Goal: Task Accomplishment & Management: Complete application form

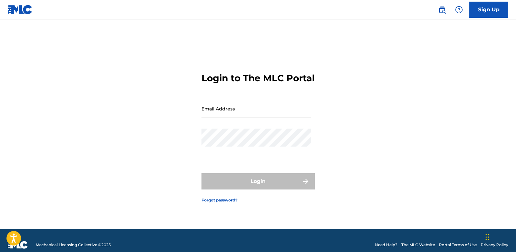
click at [248, 117] on input "Email Address" at bounding box center [255, 108] width 109 height 18
click at [233, 117] on input "Email Address" at bounding box center [255, 108] width 109 height 18
click at [271, 104] on form "Login to The MLC Portal Email Address eyoo_kenny Password Login Forgot password?" at bounding box center [257, 133] width 113 height 194
click at [221, 176] on form "Login to The MLC Portal Email Address eyoo_kenny Password Login Forgot password?" at bounding box center [257, 133] width 113 height 194
click at [239, 117] on input "eyoo_kenny" at bounding box center [255, 108] width 109 height 18
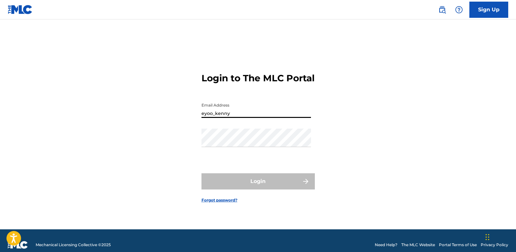
click at [239, 117] on input "eyoo_kenny" at bounding box center [255, 108] width 109 height 18
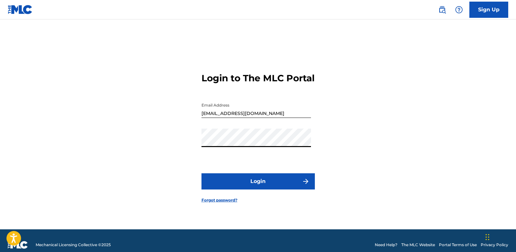
click at [201, 173] on button "Login" at bounding box center [257, 181] width 113 height 16
click at [237, 188] on button "Login" at bounding box center [257, 181] width 113 height 16
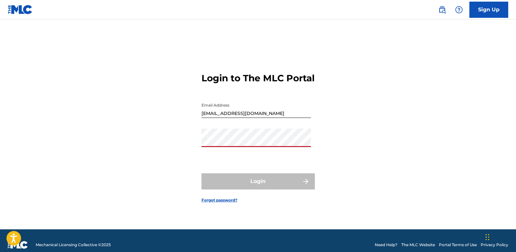
click at [310, 204] on form "Login to The MLC Portal Email Address [EMAIL_ADDRESS][DOMAIN_NAME] Password Log…" at bounding box center [257, 133] width 113 height 194
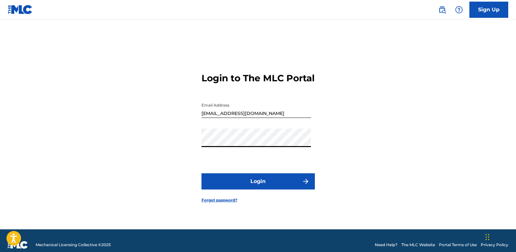
click at [201, 173] on button "Login" at bounding box center [257, 181] width 113 height 16
click at [274, 188] on button "Login" at bounding box center [257, 181] width 113 height 16
click at [230, 118] on input "[EMAIL_ADDRESS][DOMAIN_NAME]" at bounding box center [255, 108] width 109 height 18
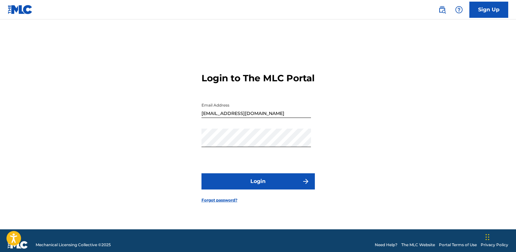
click at [230, 118] on input "[EMAIL_ADDRESS][DOMAIN_NAME]" at bounding box center [255, 108] width 109 height 18
type input "[EMAIL_ADDRESS][DOMAIN_NAME]"
click at [201, 173] on button "Login" at bounding box center [257, 181] width 113 height 16
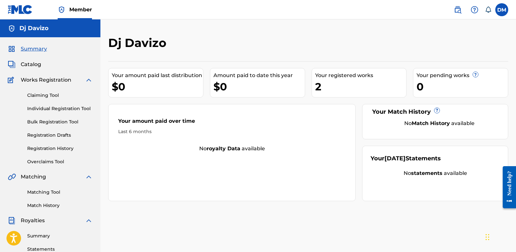
click at [45, 95] on link "Claiming Tool" at bounding box center [59, 95] width 65 height 7
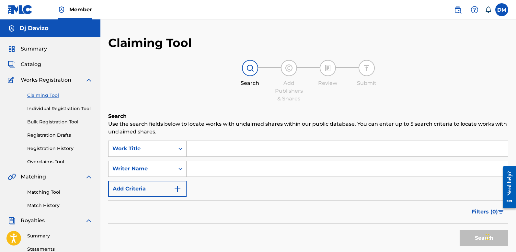
scroll to position [2, 0]
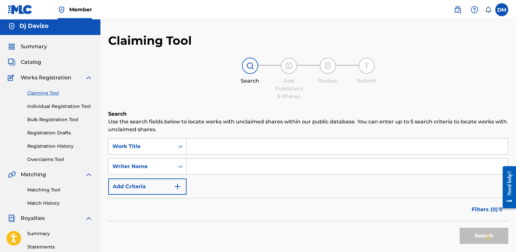
click at [194, 148] on input "Search Form" at bounding box center [347, 147] width 321 height 16
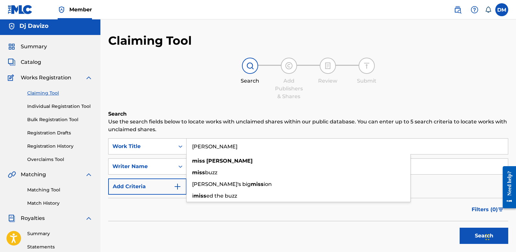
type input "[PERSON_NAME]"
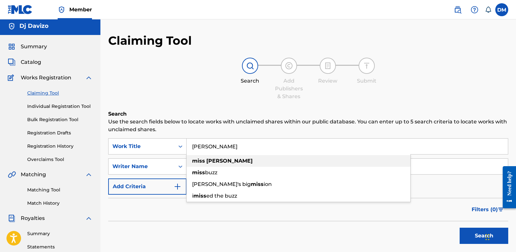
click at [216, 160] on strong "[PERSON_NAME]" at bounding box center [229, 161] width 46 height 6
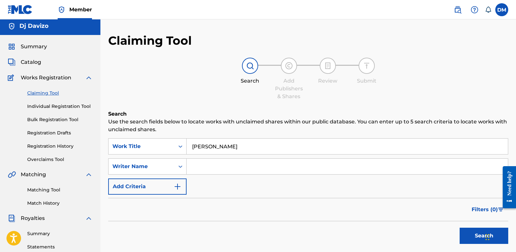
click at [474, 232] on button "Search" at bounding box center [484, 236] width 49 height 16
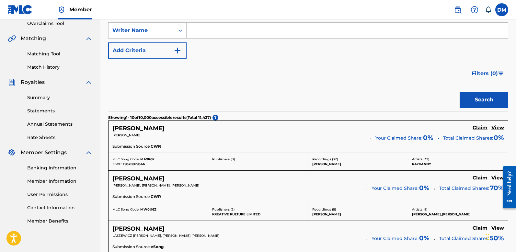
scroll to position [139, 0]
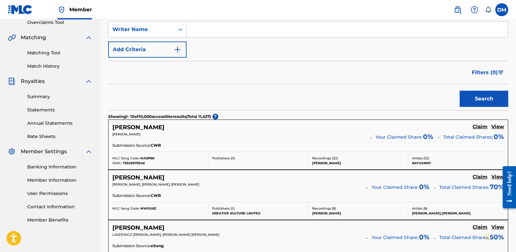
click at [139, 177] on h5 "[PERSON_NAME]" at bounding box center [138, 177] width 52 height 7
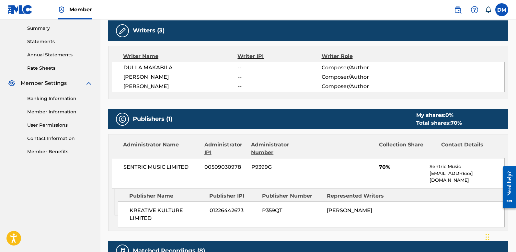
scroll to position [208, 0]
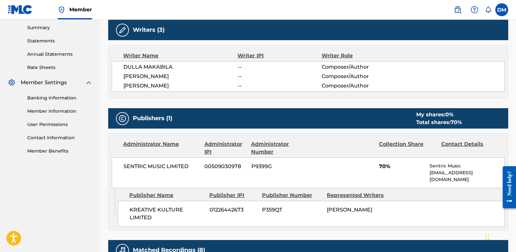
click at [145, 206] on span "KREATIVE KULTURE LIMITED" at bounding box center [167, 214] width 75 height 16
click at [141, 167] on span "SENTRIC MUSIC LIMITED" at bounding box center [161, 167] width 76 height 8
click at [143, 211] on span "KREATIVE KULTURE LIMITED" at bounding box center [167, 214] width 75 height 16
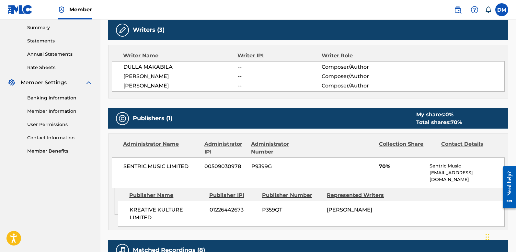
click at [163, 207] on span "KREATIVE KULTURE LIMITED" at bounding box center [167, 214] width 75 height 16
click at [346, 207] on span "[PERSON_NAME]" at bounding box center [349, 210] width 45 height 6
click at [331, 207] on span "[PERSON_NAME]" at bounding box center [349, 210] width 45 height 6
click at [142, 206] on span "KREATIVE KULTURE LIMITED" at bounding box center [167, 214] width 75 height 16
click at [336, 26] on div "Writers (3)" at bounding box center [308, 30] width 400 height 20
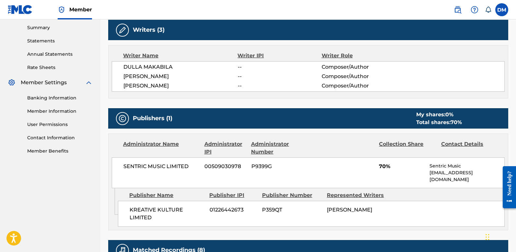
click at [338, 29] on div "Writers (3)" at bounding box center [308, 30] width 400 height 20
click at [148, 206] on span "KREATIVE KULTURE LIMITED" at bounding box center [167, 214] width 75 height 16
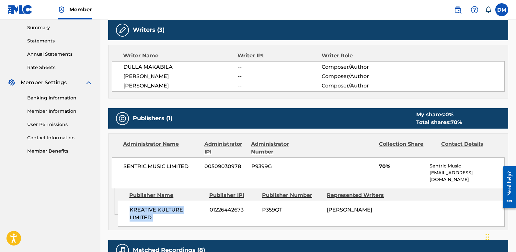
click at [180, 191] on div "Publisher Name" at bounding box center [166, 195] width 75 height 8
click at [222, 206] on span "01226442673" at bounding box center [234, 210] width 48 height 8
click at [341, 207] on span "[PERSON_NAME]" at bounding box center [349, 210] width 45 height 6
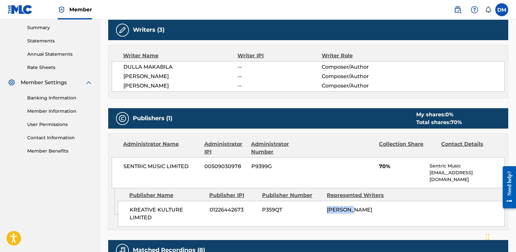
click at [341, 207] on span "[PERSON_NAME]" at bounding box center [349, 210] width 45 height 6
drag, startPoint x: 452, startPoint y: 121, endPoint x: 466, endPoint y: 121, distance: 14.3
click at [466, 121] on div "My shares: 0 % Total shares: 70 %" at bounding box center [439, 119] width 59 height 16
click at [391, 166] on span "70%" at bounding box center [402, 167] width 46 height 8
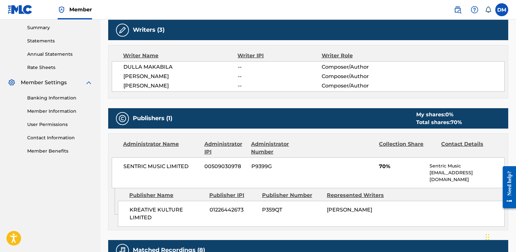
click at [381, 166] on span "70%" at bounding box center [402, 167] width 46 height 8
click at [224, 166] on span "00509030978" at bounding box center [225, 167] width 42 height 8
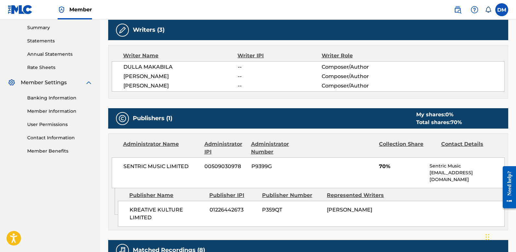
click at [259, 159] on div "SENTRIC MUSIC LIMITED 00509030978 P9399G 70% Sentric Music [EMAIL_ADDRESS][DOMA…" at bounding box center [308, 172] width 393 height 31
click at [258, 146] on div "Administrator Number" at bounding box center [279, 148] width 57 height 16
click at [269, 145] on div "Administrator Number" at bounding box center [279, 148] width 57 height 16
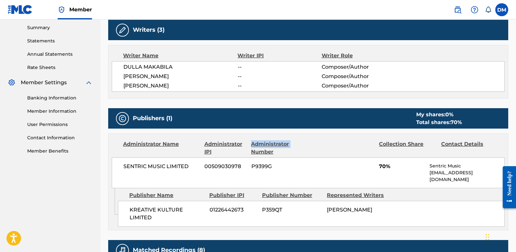
click at [269, 145] on div "Administrator Number" at bounding box center [279, 148] width 57 height 16
click at [278, 171] on div "SENTRIC MUSIC LIMITED 00509030978 P9399G 70% Sentric Music [EMAIL_ADDRESS][DOMA…" at bounding box center [308, 172] width 393 height 31
click at [266, 165] on span "P9399G" at bounding box center [279, 167] width 57 height 8
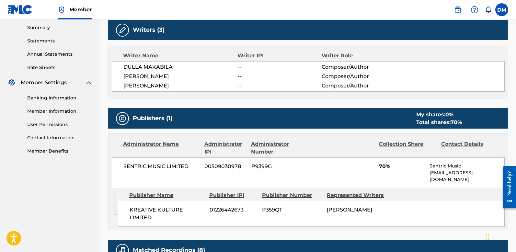
click at [439, 166] on p "Sentric Music" at bounding box center [466, 166] width 75 height 7
click at [382, 166] on span "70%" at bounding box center [402, 167] width 46 height 8
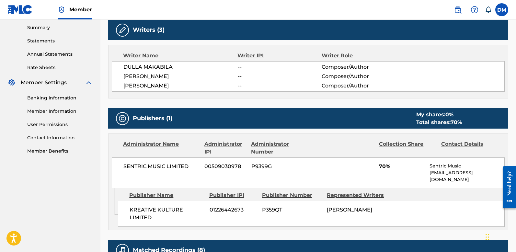
click at [382, 166] on span "70%" at bounding box center [402, 167] width 46 height 8
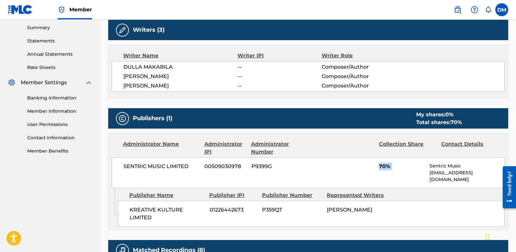
click at [341, 207] on span "[PERSON_NAME]" at bounding box center [349, 210] width 45 height 6
click at [147, 206] on span "KREATIVE KULTURE LIMITED" at bounding box center [167, 214] width 75 height 16
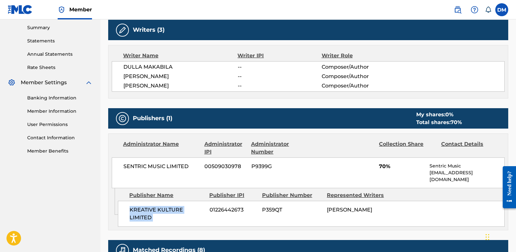
click at [147, 206] on span "KREATIVE KULTURE LIMITED" at bounding box center [167, 214] width 75 height 16
click at [343, 209] on span "[PERSON_NAME]" at bounding box center [349, 210] width 45 height 6
click at [138, 207] on span "KREATIVE KULTURE LIMITED" at bounding box center [167, 214] width 75 height 16
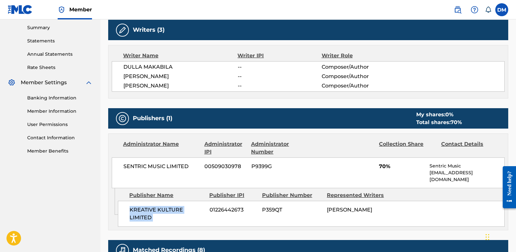
click at [138, 207] on span "KREATIVE KULTURE LIMITED" at bounding box center [167, 214] width 75 height 16
click at [150, 85] on span "[PERSON_NAME]" at bounding box center [180, 86] width 114 height 8
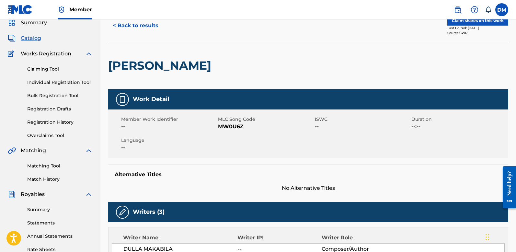
scroll to position [0, 0]
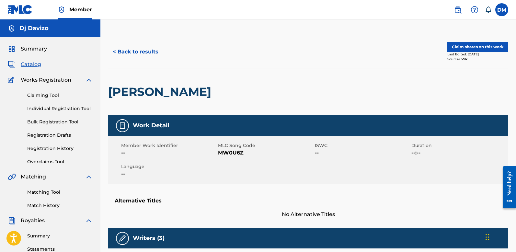
click at [482, 46] on button "Claim shares on this work" at bounding box center [477, 47] width 61 height 10
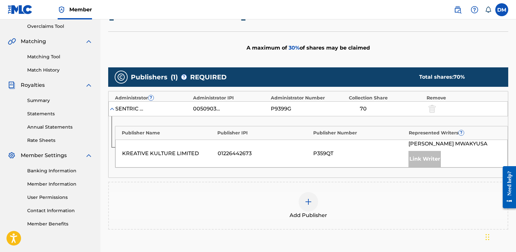
scroll to position [136, 0]
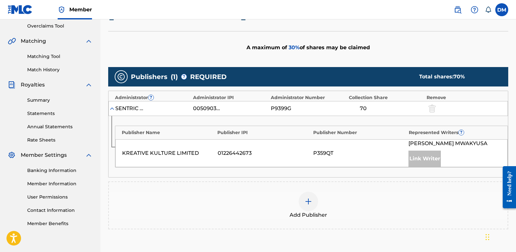
click at [292, 46] on span "30 %" at bounding box center [294, 47] width 11 height 6
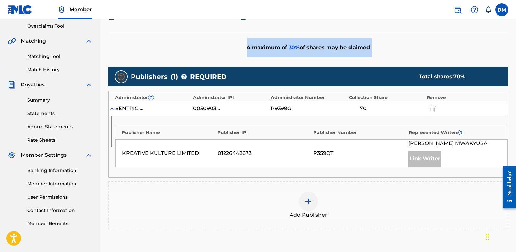
click at [292, 46] on span "30 %" at bounding box center [294, 47] width 11 height 6
click at [326, 62] on div "A maximum of 30 % of shares may be claimed" at bounding box center [308, 47] width 400 height 33
click at [268, 47] on div "A maximum of 30 % of shares may be claimed" at bounding box center [308, 47] width 400 height 33
click at [297, 48] on span "30 %" at bounding box center [294, 47] width 11 height 6
click at [296, 48] on span "30 %" at bounding box center [294, 47] width 11 height 6
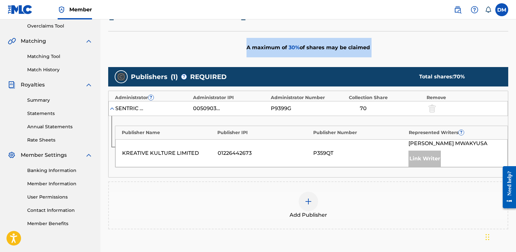
click at [310, 48] on div "A maximum of 30 % of shares may be claimed" at bounding box center [308, 47] width 400 height 33
click at [378, 52] on div "A maximum of 30 % of shares may be claimed" at bounding box center [308, 47] width 400 height 33
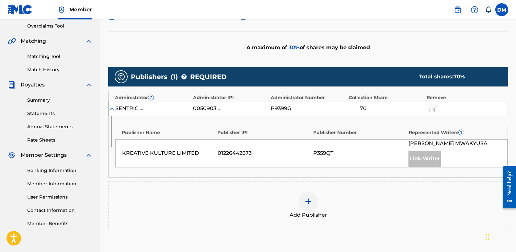
click at [351, 41] on div "A maximum of 30 % of shares may be claimed" at bounding box center [308, 47] width 400 height 33
click at [345, 48] on div "A maximum of 30 % of shares may be claimed" at bounding box center [308, 47] width 400 height 33
click at [231, 132] on div "Publisher IPI" at bounding box center [263, 132] width 92 height 7
click at [449, 242] on div "Publishers ( 1 ) ? REQUIRED Total shares: 70 % Administrator ? Administrator IP…" at bounding box center [308, 158] width 400 height 188
click at [450, 238] on div "Publishers ( 1 ) ? REQUIRED Total shares: 70 % Administrator ? Administrator IP…" at bounding box center [308, 158] width 400 height 188
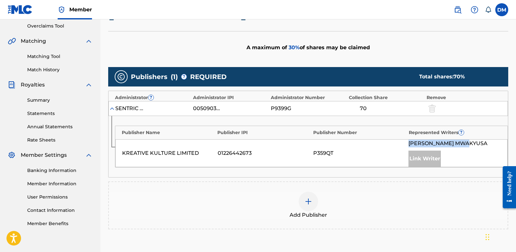
drag, startPoint x: 453, startPoint y: 144, endPoint x: 463, endPoint y: 139, distance: 11.3
click at [453, 143] on div "KREATIVE KULTURE LIMITED 01226442673 P359QT [PERSON_NAME] Link Writer" at bounding box center [311, 153] width 392 height 28
click at [239, 131] on div "Publisher IPI" at bounding box center [263, 132] width 92 height 7
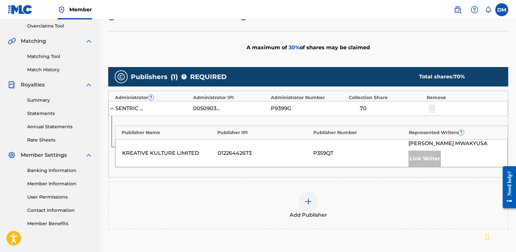
click at [433, 142] on span "[PERSON_NAME]" at bounding box center [447, 144] width 79 height 8
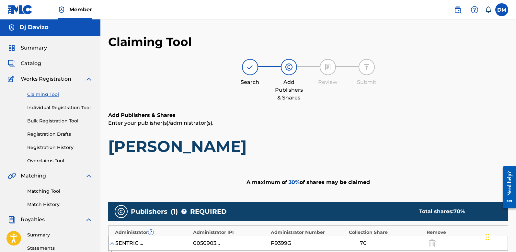
scroll to position [1, 0]
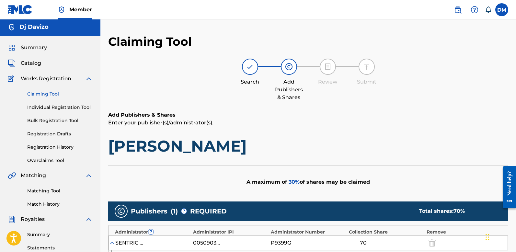
click at [48, 94] on link "Claiming Tool" at bounding box center [59, 94] width 65 height 7
click at [51, 93] on link "Claiming Tool" at bounding box center [59, 94] width 65 height 7
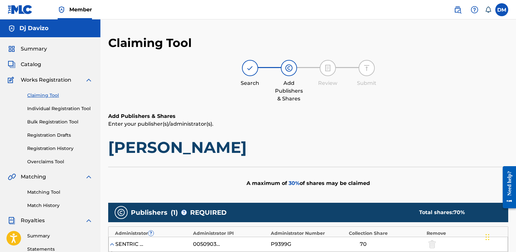
click at [51, 95] on link "Claiming Tool" at bounding box center [59, 95] width 65 height 7
click at [50, 93] on link "Claiming Tool" at bounding box center [59, 95] width 65 height 7
click at [50, 94] on link "Claiming Tool" at bounding box center [59, 95] width 65 height 7
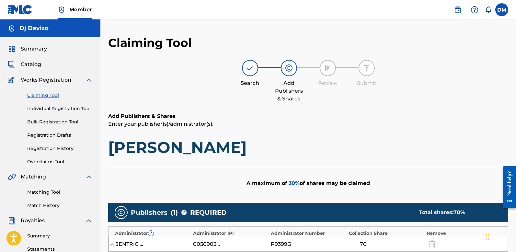
click at [52, 92] on link "Claiming Tool" at bounding box center [59, 95] width 65 height 7
click at [52, 93] on link "Claiming Tool" at bounding box center [59, 95] width 65 height 7
click at [51, 94] on link "Claiming Tool" at bounding box center [59, 95] width 65 height 7
click at [51, 95] on link "Claiming Tool" at bounding box center [59, 95] width 65 height 7
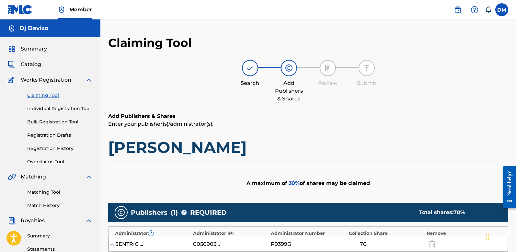
click at [43, 100] on div "Claiming Tool Individual Registration Tool Bulk Registration Tool Registration …" at bounding box center [50, 124] width 85 height 81
click at [46, 97] on link "Claiming Tool" at bounding box center [59, 95] width 65 height 7
click at [46, 95] on link "Claiming Tool" at bounding box center [59, 95] width 65 height 7
click at [169, 22] on div "Claiming Tool Search Add Publishers & Shares Review Submit Add Publishers & Sha…" at bounding box center [307, 228] width 415 height 419
click at [60, 122] on link "Bulk Registration Tool" at bounding box center [59, 122] width 65 height 7
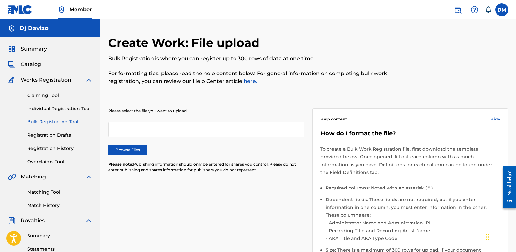
click at [61, 121] on link "Bulk Registration Tool" at bounding box center [59, 122] width 65 height 7
click at [49, 96] on link "Claiming Tool" at bounding box center [59, 95] width 65 height 7
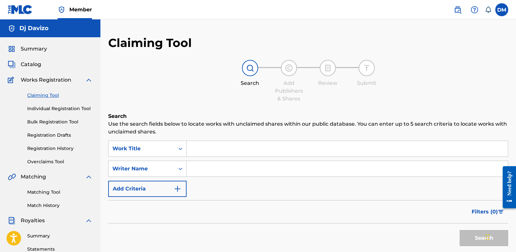
click at [215, 150] on input "Search Form" at bounding box center [347, 149] width 321 height 16
type input ","
type input "m"
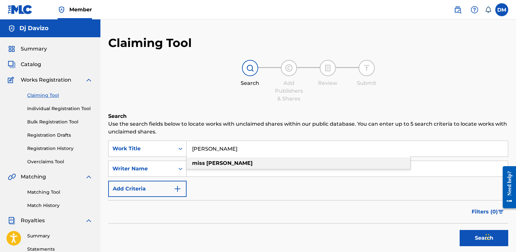
click at [216, 163] on strong "[PERSON_NAME]" at bounding box center [229, 163] width 46 height 6
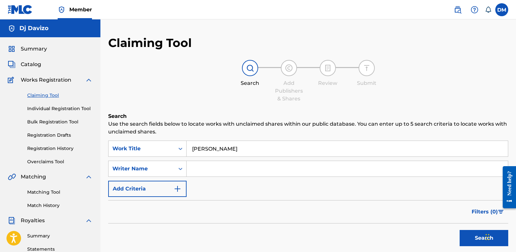
click at [474, 239] on button "Search" at bounding box center [484, 238] width 49 height 16
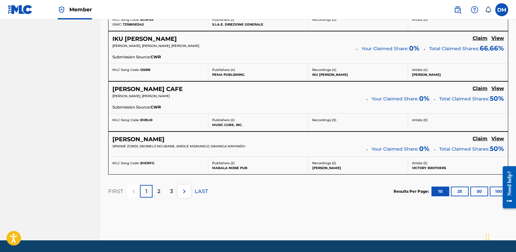
scroll to position [584, 0]
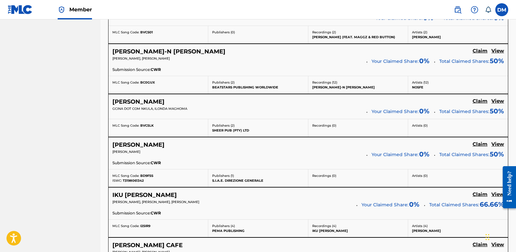
drag, startPoint x: 490, startPoint y: 94, endPoint x: 490, endPoint y: 98, distance: 3.9
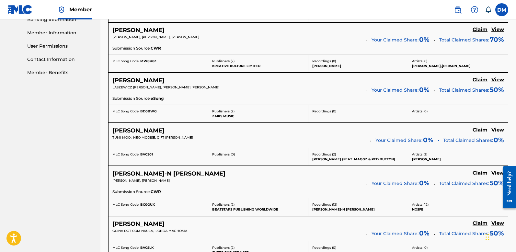
scroll to position [279, 0]
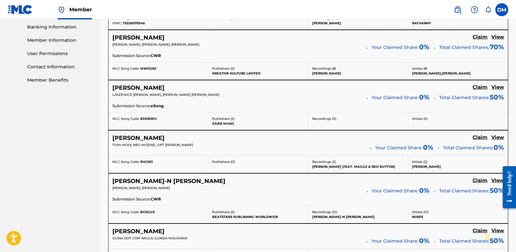
click at [277, 101] on div "LASZEWICZ [PERSON_NAME], [PERSON_NAME] [PERSON_NAME]" at bounding box center [236, 96] width 249 height 9
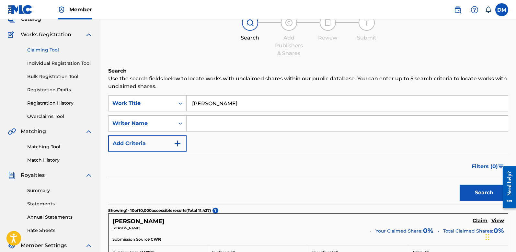
scroll to position [0, 0]
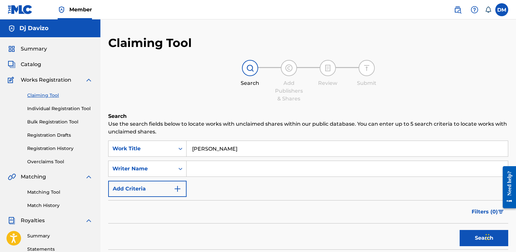
click at [202, 151] on input "[PERSON_NAME]" at bounding box center [347, 149] width 321 height 16
click at [215, 149] on input "[DEMOGRAPHIC_DATA] [DEMOGRAPHIC_DATA]" at bounding box center [347, 149] width 321 height 16
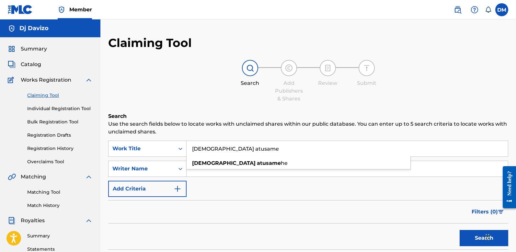
click at [247, 152] on input "[DEMOGRAPHIC_DATA] atusame" at bounding box center [347, 149] width 321 height 16
click at [244, 162] on div "[DEMOGRAPHIC_DATA] atusame he" at bounding box center [299, 163] width 224 height 12
type input "[DEMOGRAPHIC_DATA] atusamehe"
click at [478, 239] on button "Search" at bounding box center [484, 238] width 49 height 16
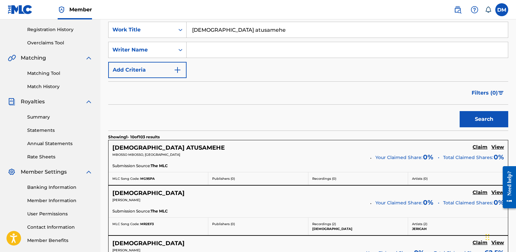
scroll to position [112, 0]
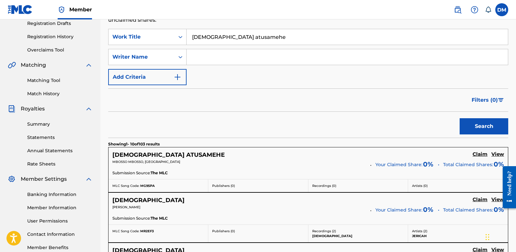
click at [496, 155] on h5 "View" at bounding box center [497, 154] width 13 height 6
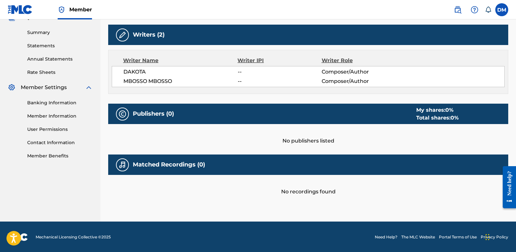
scroll to position [193, 0]
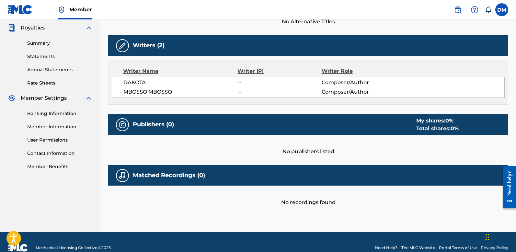
click at [504, 10] on label at bounding box center [501, 9] width 13 height 13
click at [502, 10] on input "[PERSON_NAME] [EMAIL_ADDRESS][DOMAIN_NAME] Notification Preferences Profile Log…" at bounding box center [502, 10] width 0 height 0
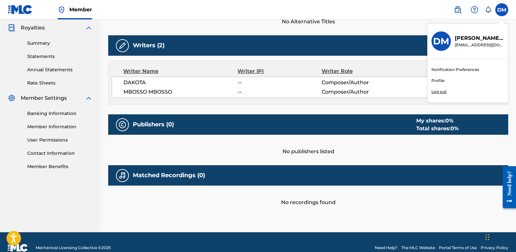
click at [351, 92] on span "Composer/Author" at bounding box center [360, 92] width 76 height 8
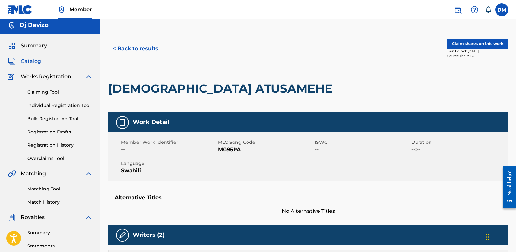
scroll to position [0, 0]
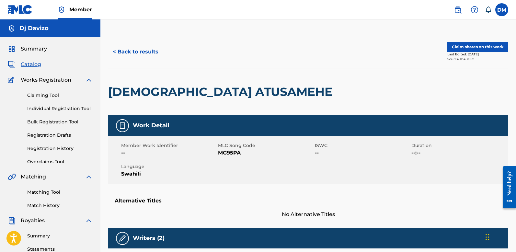
click at [302, 117] on div "Work Detail" at bounding box center [308, 125] width 400 height 20
click at [336, 108] on div at bounding box center [382, 91] width 92 height 47
click at [144, 52] on button "< Back to results" at bounding box center [135, 52] width 55 height 16
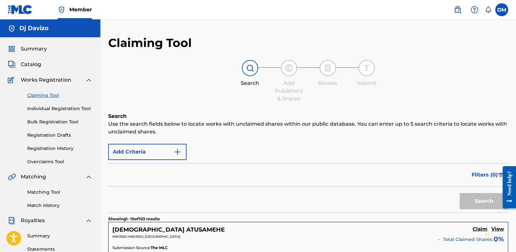
scroll to position [112, 0]
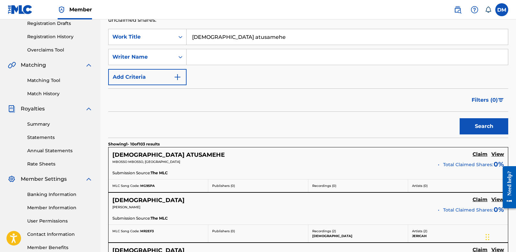
click at [217, 36] on input "[DEMOGRAPHIC_DATA] atusamehe" at bounding box center [347, 37] width 321 height 16
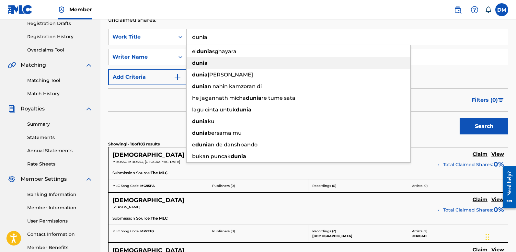
type input "dunia"
click at [209, 61] on div "dunia" at bounding box center [299, 63] width 224 height 12
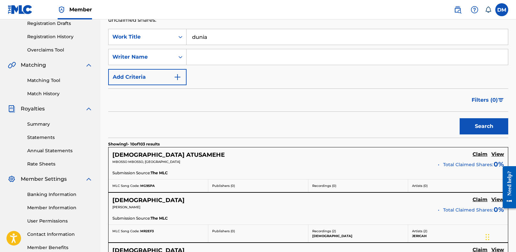
click at [464, 131] on button "Search" at bounding box center [484, 126] width 49 height 16
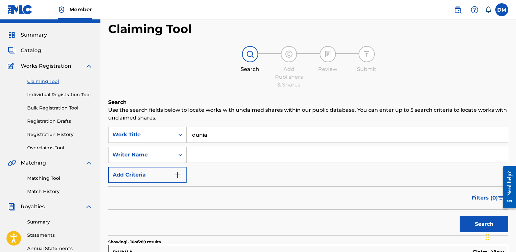
scroll to position [0, 0]
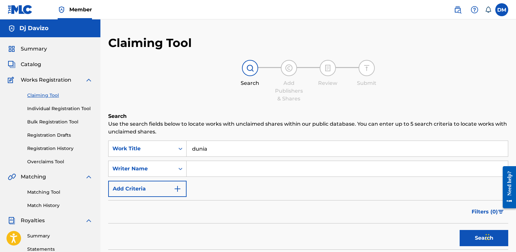
click at [346, 72] on div "Search Add Publishers & Shares Review Submit" at bounding box center [308, 81] width 400 height 43
click at [199, 171] on input "Search Form" at bounding box center [347, 169] width 321 height 16
click at [202, 168] on input "Search Form" at bounding box center [347, 169] width 321 height 16
click at [207, 167] on input "Search Form" at bounding box center [347, 169] width 321 height 16
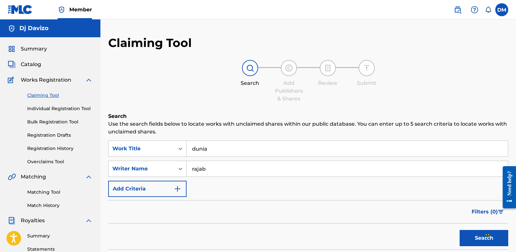
click at [460, 230] on button "Search" at bounding box center [484, 238] width 49 height 16
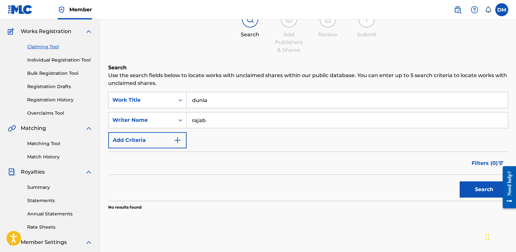
click at [460, 181] on button "Search" at bounding box center [484, 189] width 49 height 16
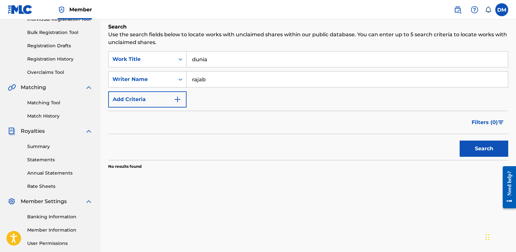
scroll to position [95, 0]
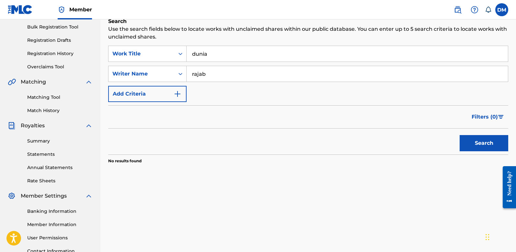
click at [199, 99] on div "SearchWithCriteria111a6345-c925-4f8c-910a-2814322ce551 Work Title dunia SearchW…" at bounding box center [308, 74] width 400 height 56
click at [206, 102] on div "SearchWithCriteria111a6345-c925-4f8c-910a-2814322ce551 Work Title dunia SearchW…" at bounding box center [308, 74] width 400 height 56
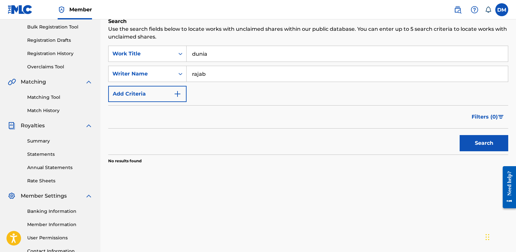
click at [206, 102] on div "SearchWithCriteria111a6345-c925-4f8c-910a-2814322ce551 Work Title dunia SearchW…" at bounding box center [308, 74] width 400 height 56
click at [211, 102] on div "SearchWithCriteria111a6345-c925-4f8c-910a-2814322ce551 Work Title dunia SearchW…" at bounding box center [308, 74] width 400 height 56
click at [211, 75] on input "rajab" at bounding box center [347, 74] width 321 height 16
type input "r"
click at [462, 143] on button "Search" at bounding box center [484, 143] width 49 height 16
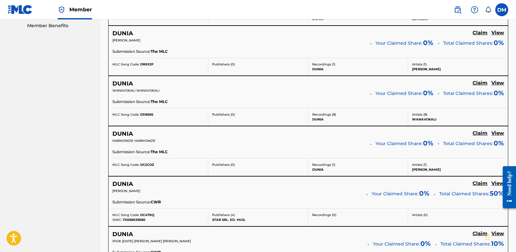
scroll to position [336, 0]
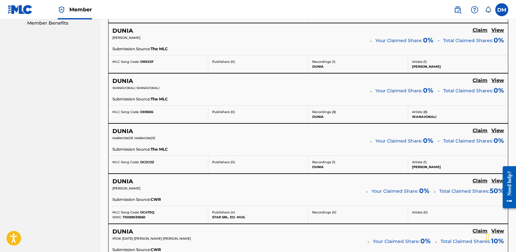
click at [154, 130] on div "DUNIA Claim View" at bounding box center [308, 131] width 392 height 7
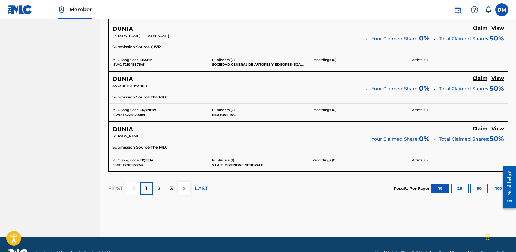
scroll to position [606, 0]
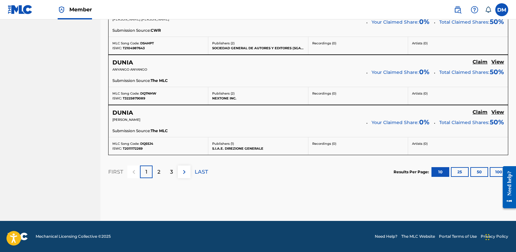
click at [144, 232] on footer "Mechanical Licensing Collective © 2025 Need Help? The MLC Website Portal Terms …" at bounding box center [258, 236] width 516 height 31
click at [158, 172] on p "2" at bounding box center [158, 172] width 3 height 8
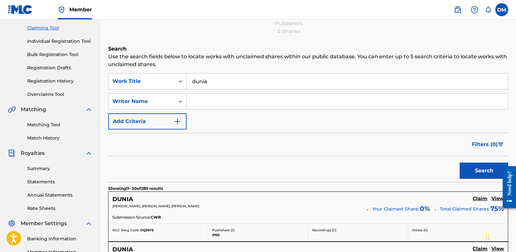
scroll to position [59, 0]
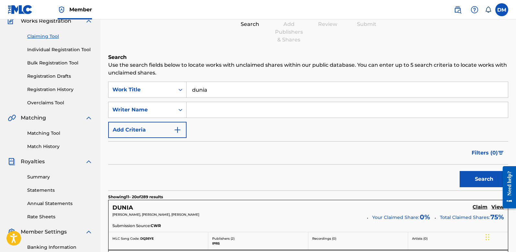
click at [224, 90] on input "dunia" at bounding box center [347, 90] width 321 height 16
type input "d"
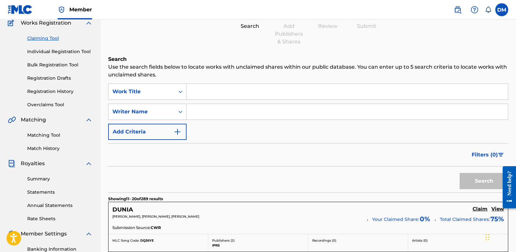
scroll to position [56, 0]
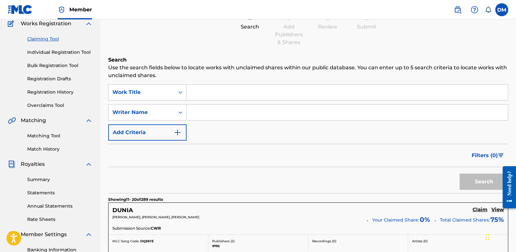
click at [501, 8] on label at bounding box center [501, 9] width 13 height 13
click at [502, 10] on input "[PERSON_NAME] [EMAIL_ADDRESS][DOMAIN_NAME] Notification Preferences Profile Log…" at bounding box center [502, 10] width 0 height 0
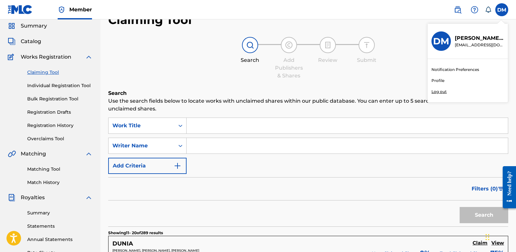
scroll to position [0, 0]
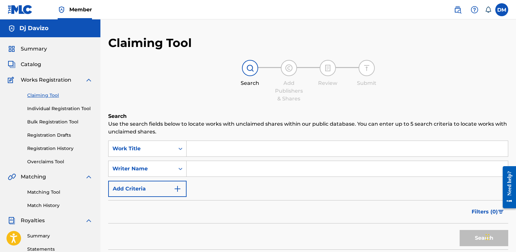
click at [211, 95] on div "Search Add Publishers & Shares Review Submit" at bounding box center [308, 81] width 400 height 43
click at [212, 144] on input "Search Form" at bounding box center [347, 149] width 321 height 16
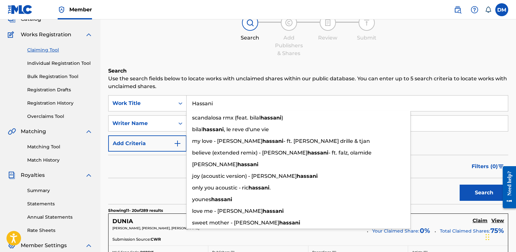
scroll to position [46, 0]
click at [245, 98] on input "Hassani" at bounding box center [347, 103] width 321 height 16
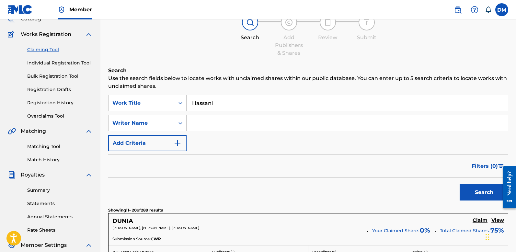
click at [235, 105] on input "Hassani" at bounding box center [347, 103] width 321 height 16
click at [470, 194] on button "Search" at bounding box center [484, 192] width 49 height 16
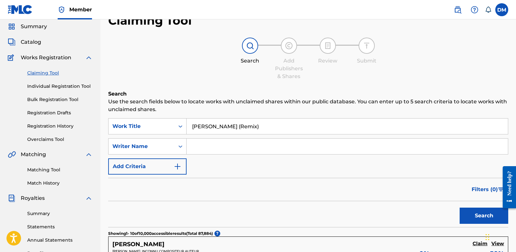
scroll to position [25, 0]
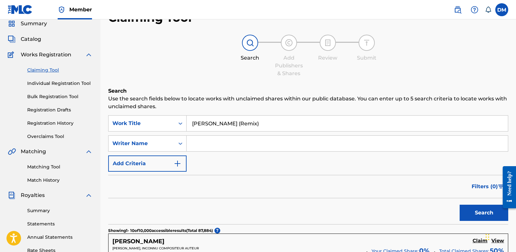
click at [213, 126] on input "[PERSON_NAME] (Remix)" at bounding box center [347, 124] width 321 height 16
type input "[PERSON_NAME]"
click at [460, 205] on button "Search" at bounding box center [484, 213] width 49 height 16
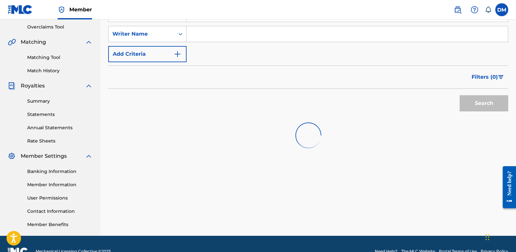
scroll to position [150, 0]
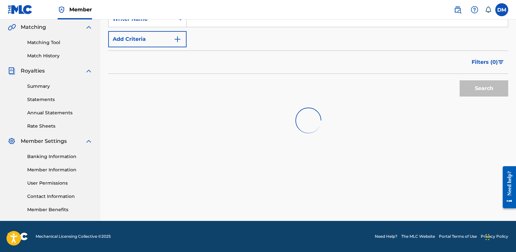
click at [291, 142] on div "Search Use the search fields below to locate works with unclaimed shares within…" at bounding box center [308, 68] width 400 height 211
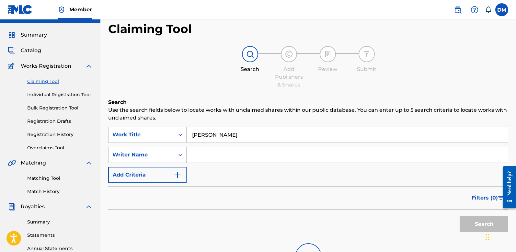
scroll to position [0, 0]
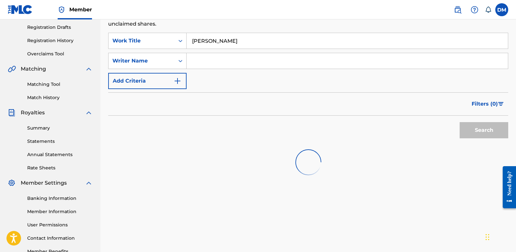
click at [259, 150] on div at bounding box center [308, 162] width 400 height 41
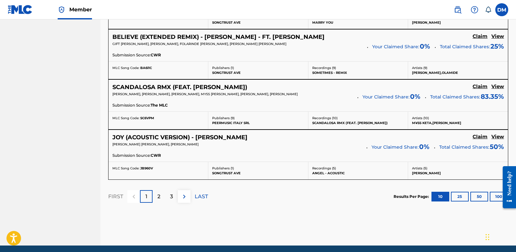
scroll to position [582, 0]
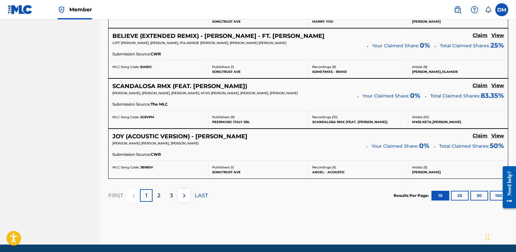
click at [161, 199] on div "2" at bounding box center [159, 195] width 13 height 13
click at [256, 14] on nav "Member DM [PERSON_NAME] [PERSON_NAME][EMAIL_ADDRESS][DOMAIN_NAME] Notification …" at bounding box center [258, 9] width 516 height 19
click at [502, 14] on label at bounding box center [501, 9] width 13 height 13
click at [502, 10] on input "[PERSON_NAME] [EMAIL_ADDRESS][DOMAIN_NAME] Notification Preferences Profile Log…" at bounding box center [502, 10] width 0 height 0
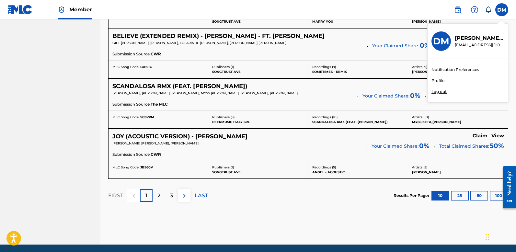
click at [503, 12] on div "DM [PERSON_NAME] [PERSON_NAME][EMAIL_ADDRESS][DOMAIN_NAME] Notification Prefere…" at bounding box center [501, 9] width 13 height 13
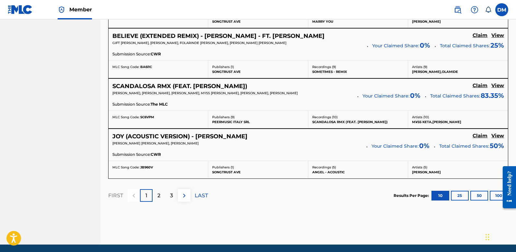
click at [503, 12] on label at bounding box center [501, 9] width 13 height 13
click at [502, 10] on input "[PERSON_NAME] [EMAIL_ADDRESS][DOMAIN_NAME] Notification Preferences Profile Log…" at bounding box center [502, 10] width 0 height 0
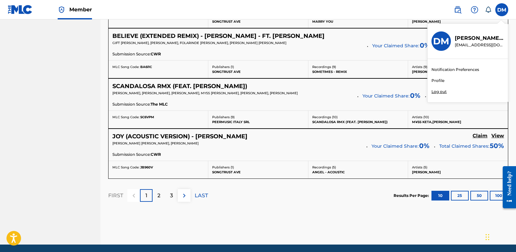
click at [441, 92] on p "Log out" at bounding box center [438, 92] width 15 height 6
click at [502, 10] on input "[PERSON_NAME] [EMAIL_ADDRESS][DOMAIN_NAME] Notification Preferences Profile Log…" at bounding box center [502, 10] width 0 height 0
